Goal: Find contact information: Find contact information

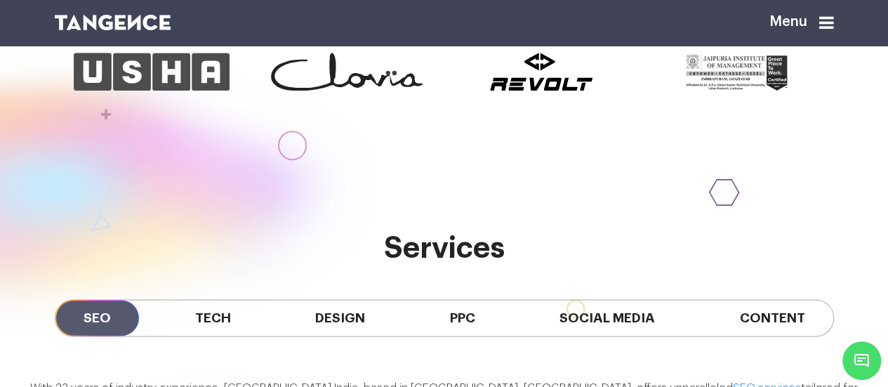
scroll to position [742, 0]
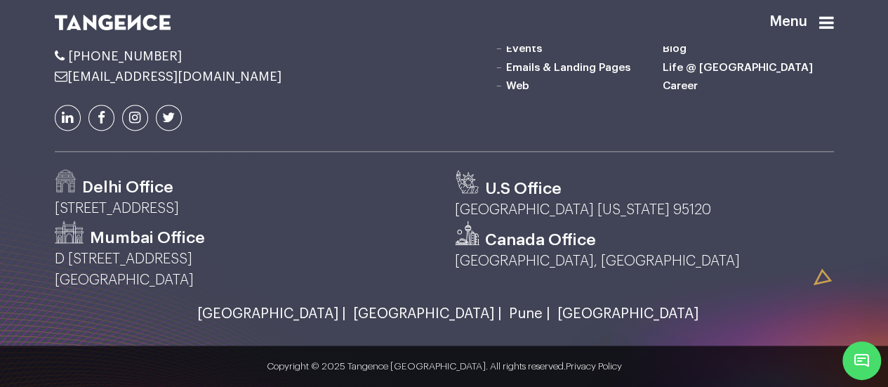
scroll to position [3761, 0]
drag, startPoint x: 190, startPoint y: 115, endPoint x: 70, endPoint y: 124, distance: 119.7
click at [67, 63] on li "[PHONE_NUMBER]" at bounding box center [178, 56] width 246 height 14
copy span "[PHONE_NUMBER]"
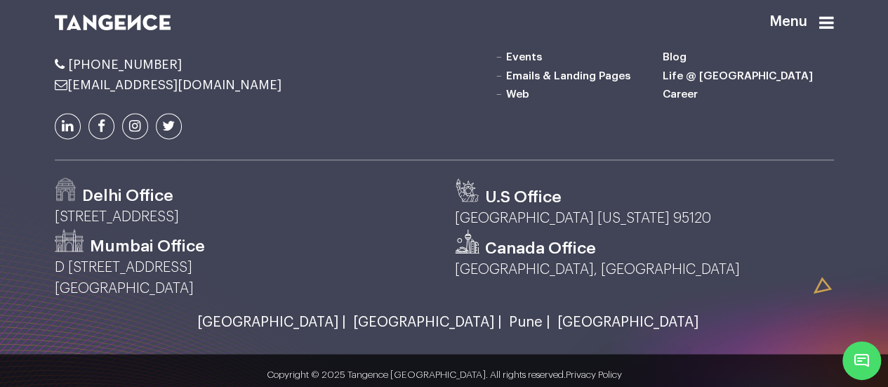
scroll to position [3621, 0]
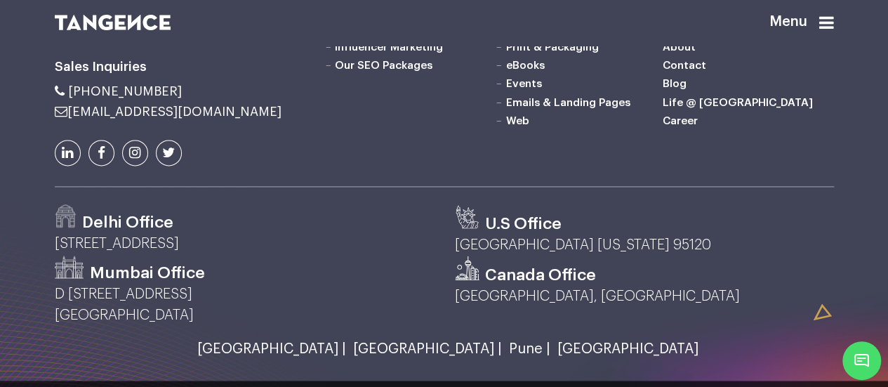
drag, startPoint x: 251, startPoint y: 284, endPoint x: 82, endPoint y: 280, distance: 169.2
click at [67, 119] on li "[EMAIL_ADDRESS][DOMAIN_NAME]" at bounding box center [178, 112] width 246 height 14
copy link "[EMAIL_ADDRESS][DOMAIN_NAME]"
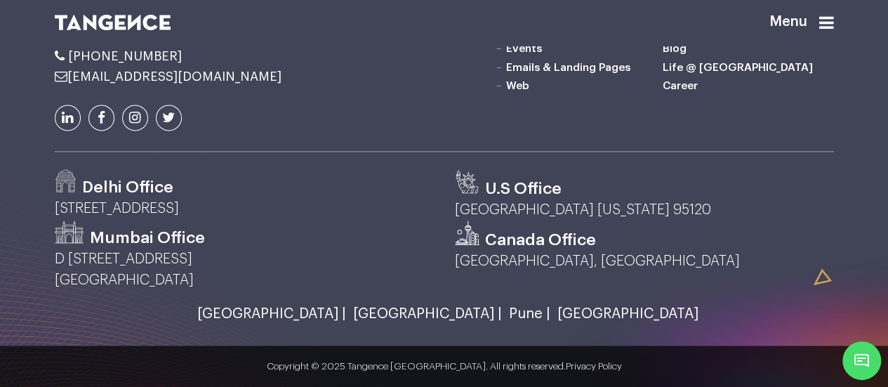
scroll to position [3761, 0]
drag, startPoint x: 239, startPoint y: 273, endPoint x: 52, endPoint y: 275, distance: 187.4
click at [52, 220] on div "Delhi Office [STREET_ADDRESS]" at bounding box center [244, 194] width 400 height 51
copy p "[STREET_ADDRESS]"
click at [311, 152] on div "Marketing SEO Services Performance Marketing Social Media Content Marketing Inf…" at bounding box center [578, 17] width 534 height 267
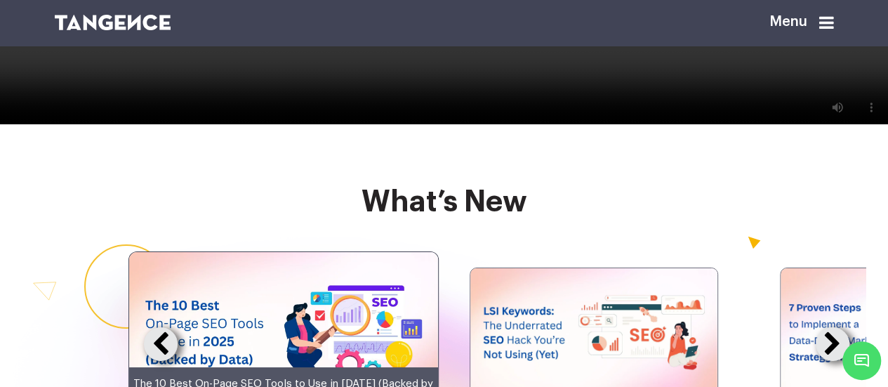
scroll to position [2428, 0]
